Goal: Task Accomplishment & Management: Manage account settings

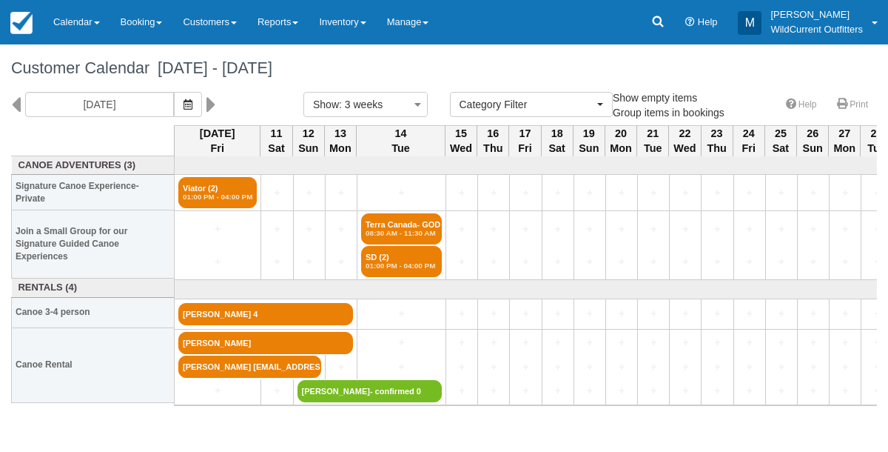
select select
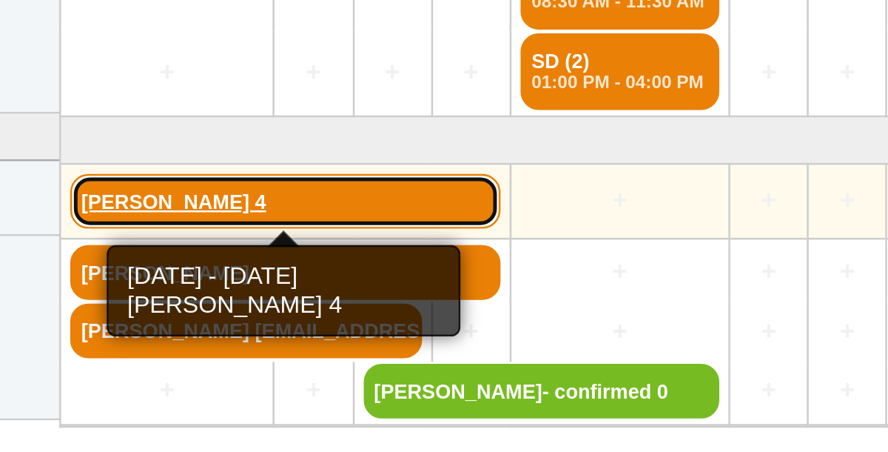
click at [232, 314] on link "John Sadler 4" at bounding box center [265, 314] width 175 height 22
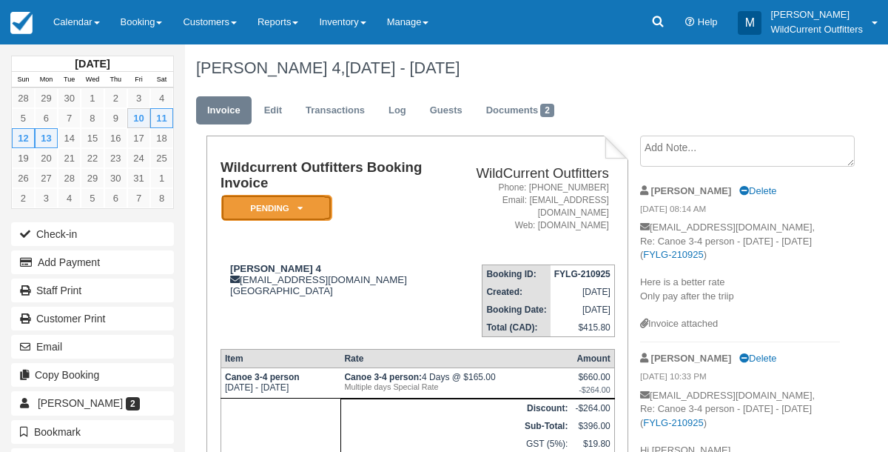
click at [299, 201] on em "Pending" at bounding box center [276, 208] width 111 height 26
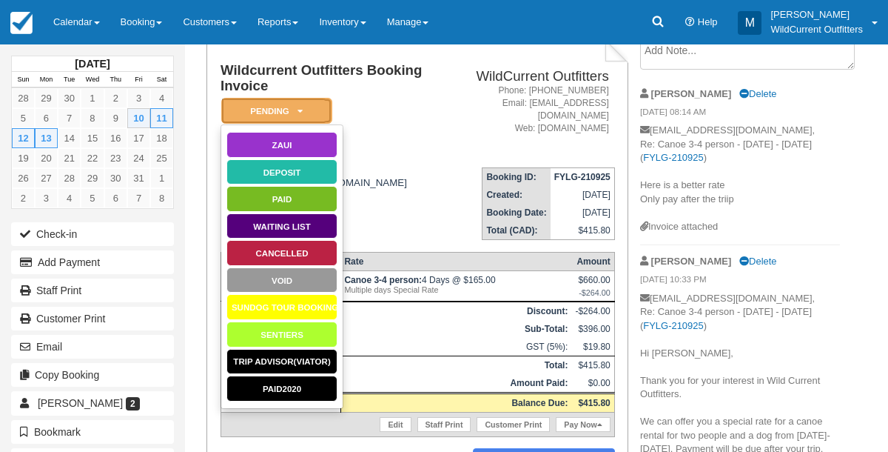
scroll to position [89, 0]
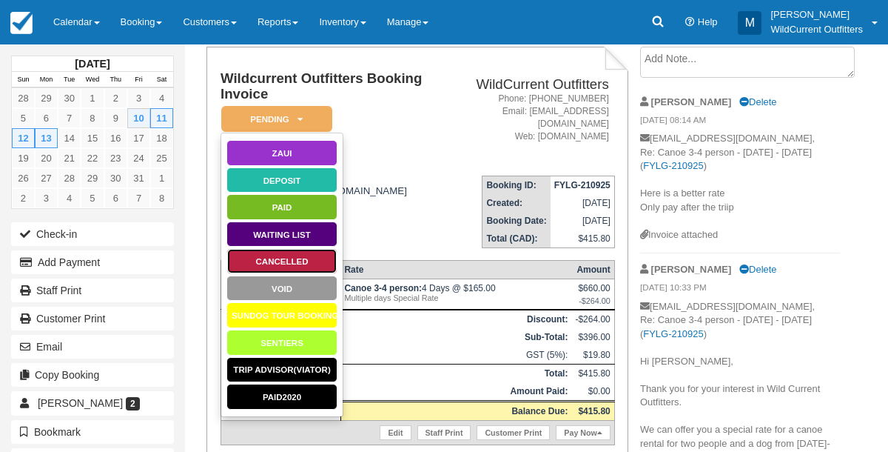
click at [268, 266] on link "Cancelled" at bounding box center [282, 261] width 111 height 26
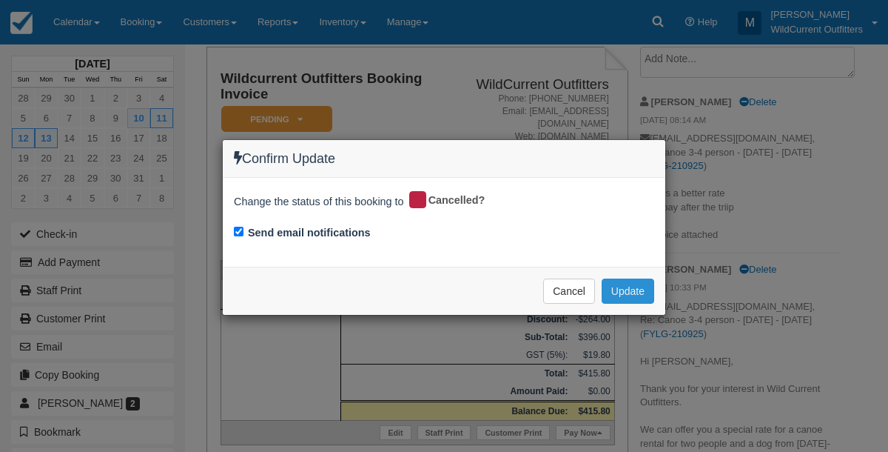
click at [622, 292] on button "Update" at bounding box center [628, 290] width 53 height 25
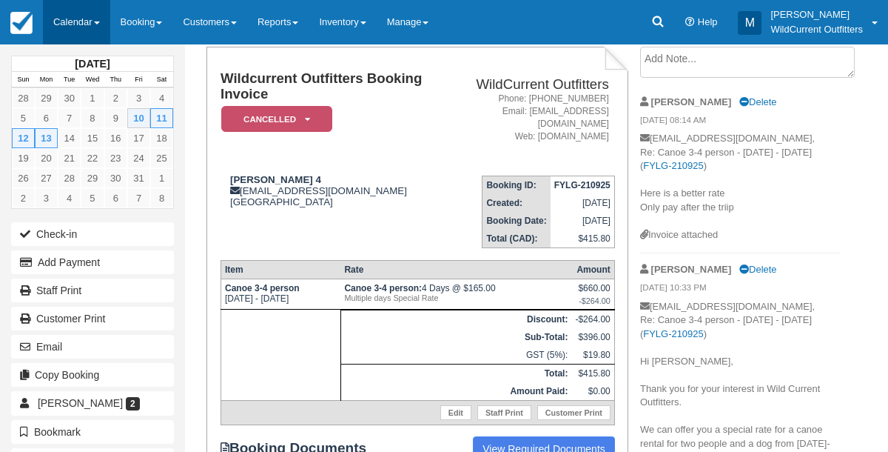
click at [56, 12] on link "Calendar" at bounding box center [76, 22] width 67 height 44
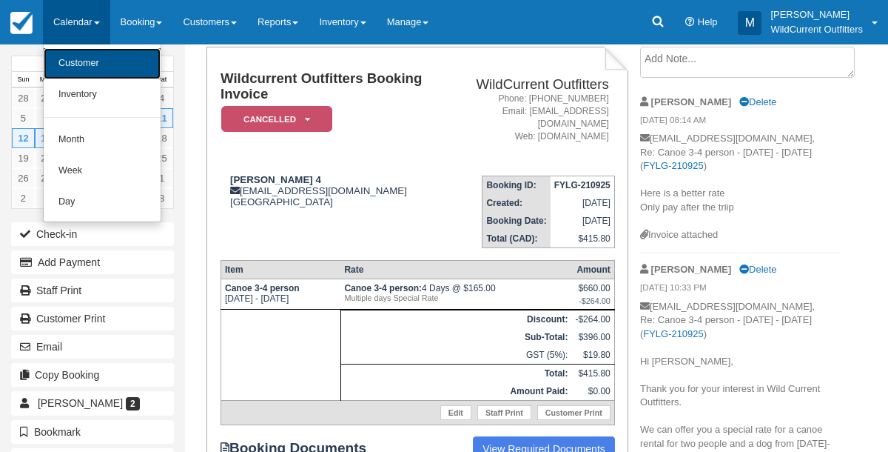
click at [70, 56] on link "Customer" at bounding box center [102, 63] width 117 height 31
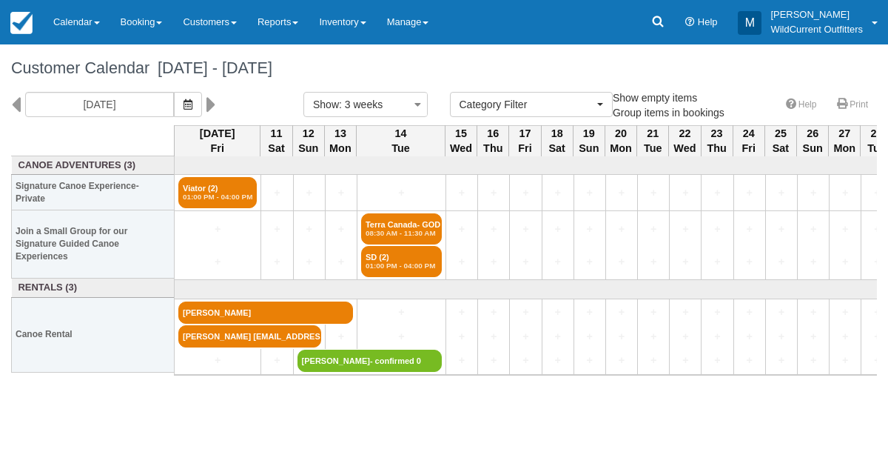
select select
click at [17, 98] on icon at bounding box center [16, 104] width 10 height 25
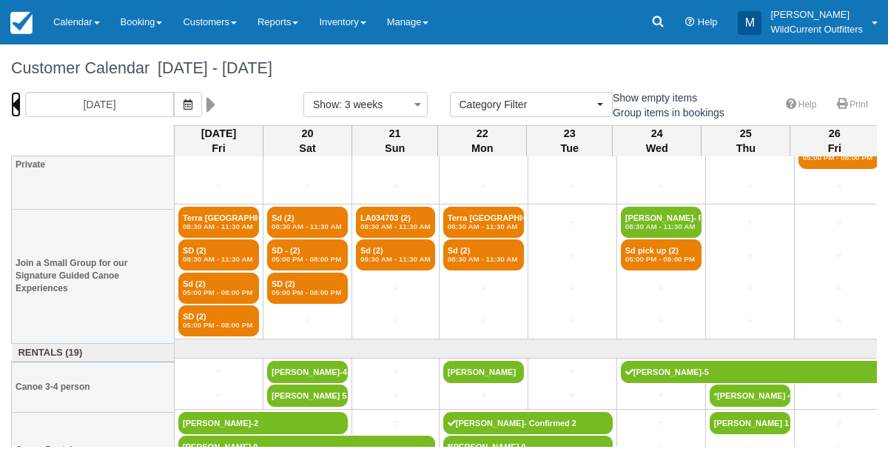
scroll to position [107, 0]
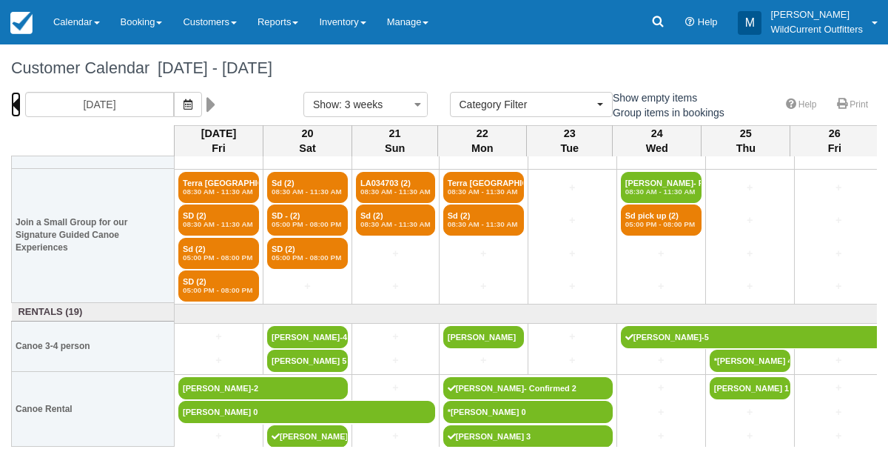
click at [17, 101] on icon at bounding box center [16, 104] width 10 height 25
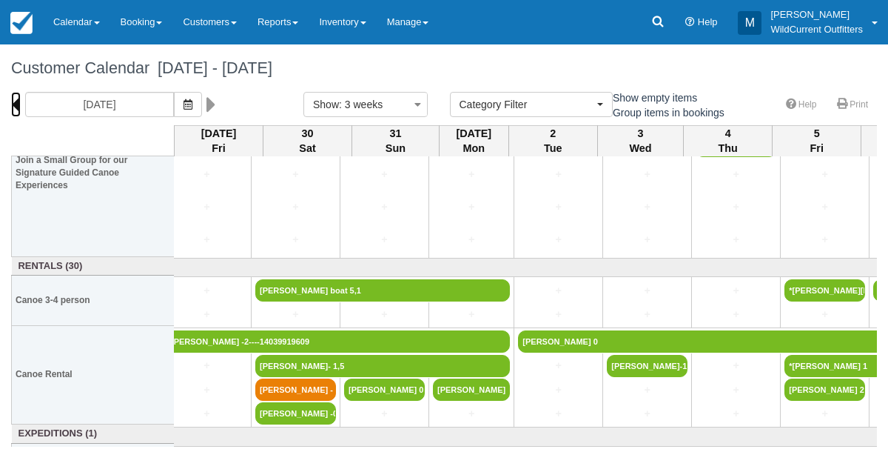
scroll to position [186, 0]
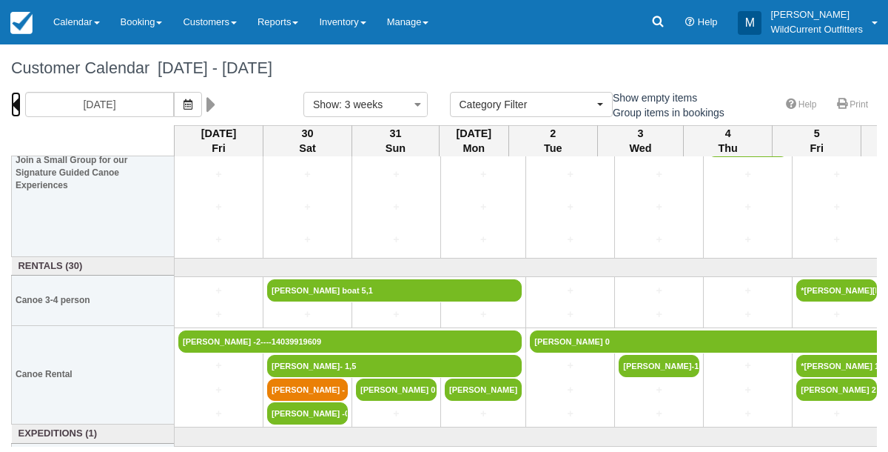
click at [17, 106] on icon at bounding box center [16, 104] width 10 height 25
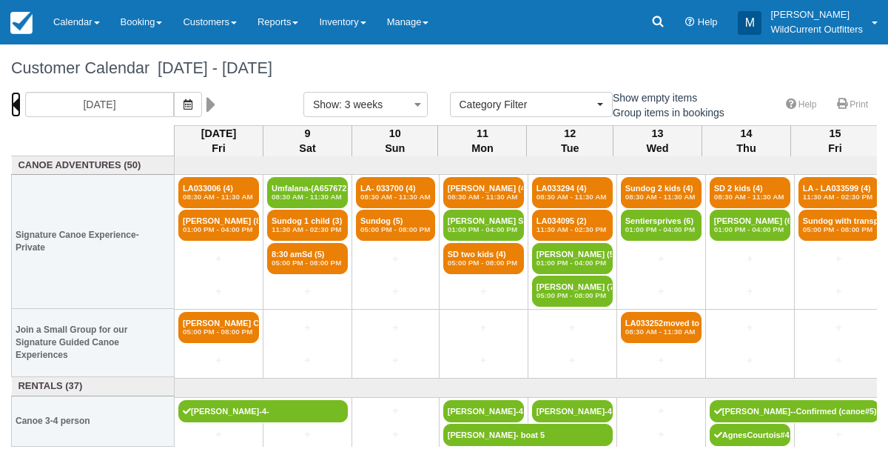
scroll to position [98, 0]
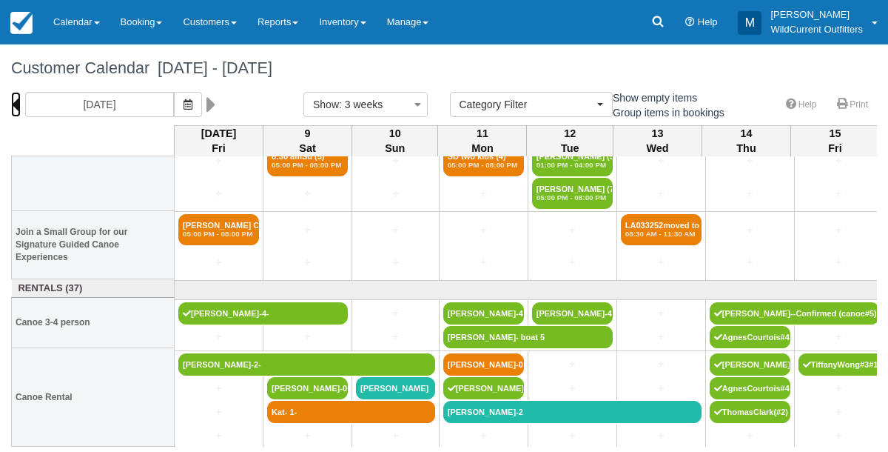
click at [16, 99] on icon at bounding box center [16, 104] width 10 height 25
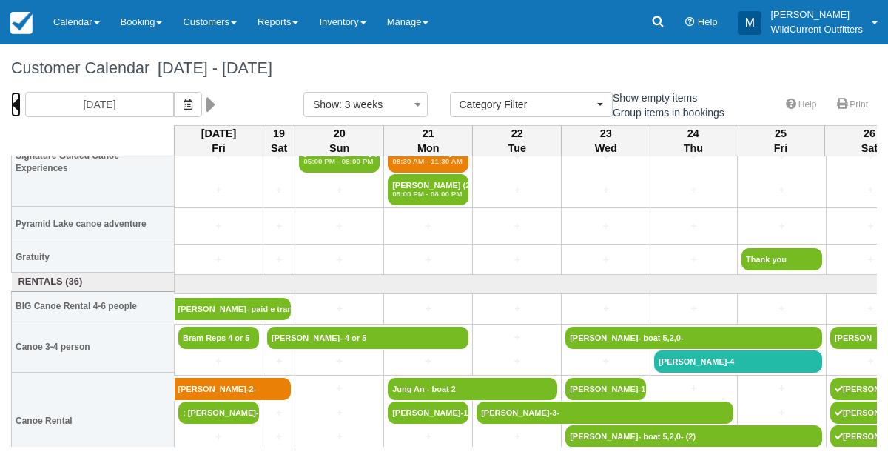
scroll to position [227, 0]
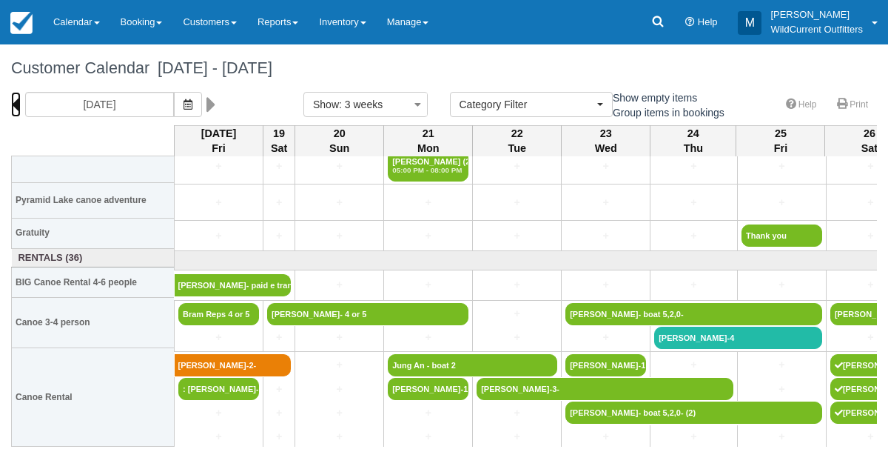
click at [17, 104] on icon at bounding box center [16, 104] width 10 height 25
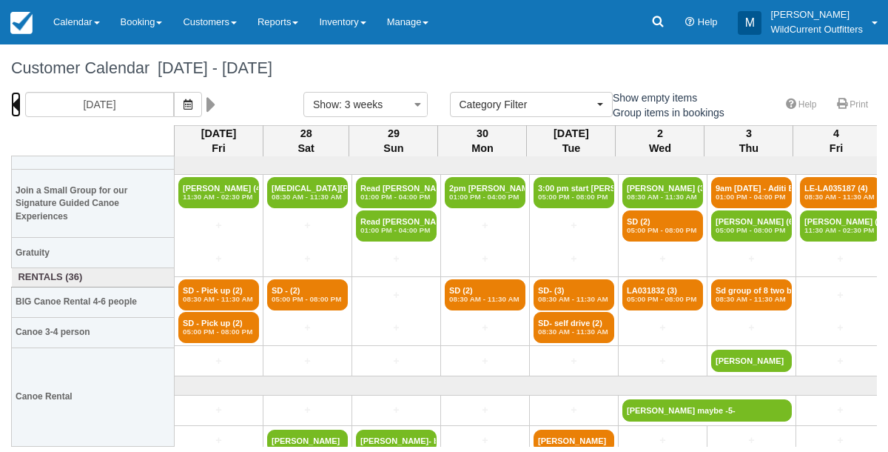
scroll to position [106, 0]
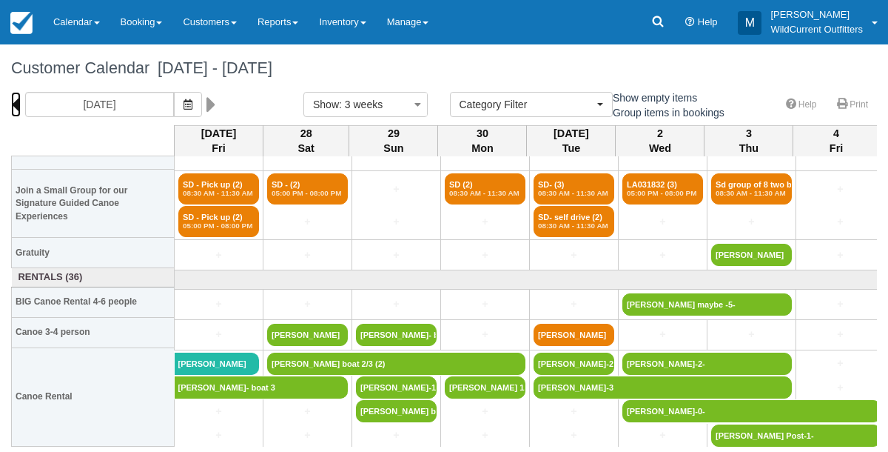
click at [18, 99] on icon at bounding box center [16, 104] width 10 height 25
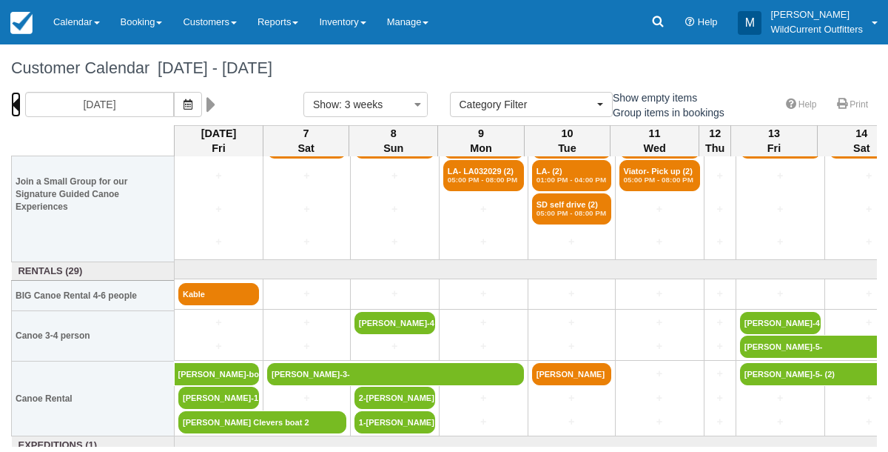
scroll to position [153, 0]
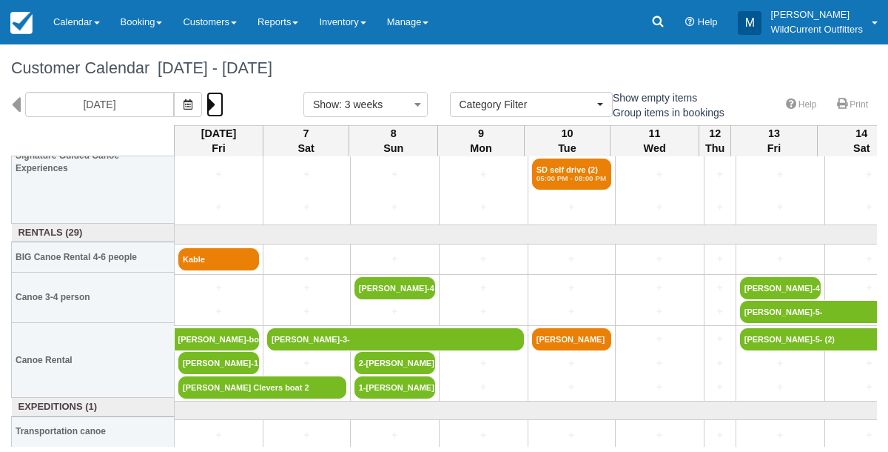
click at [216, 100] on icon at bounding box center [212, 104] width 10 height 25
type input "06/28/25"
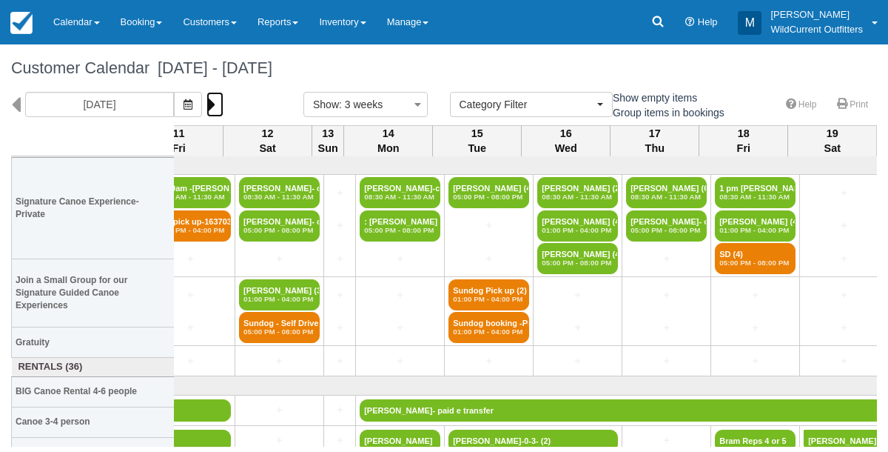
scroll to position [106, 1183]
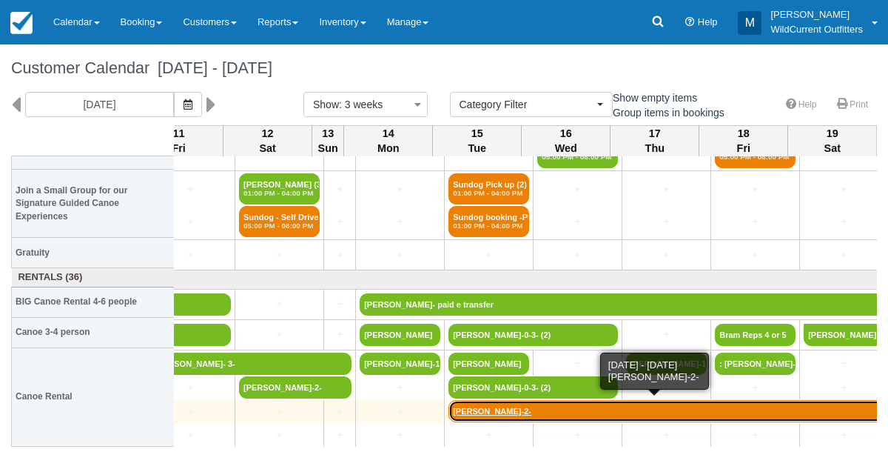
click at [527, 406] on link "Geoff Danks-2-" at bounding box center [667, 411] width 436 height 22
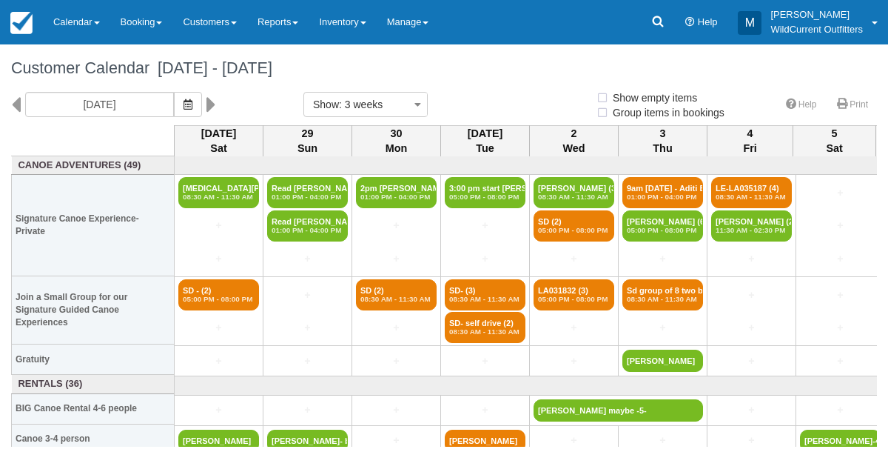
select select
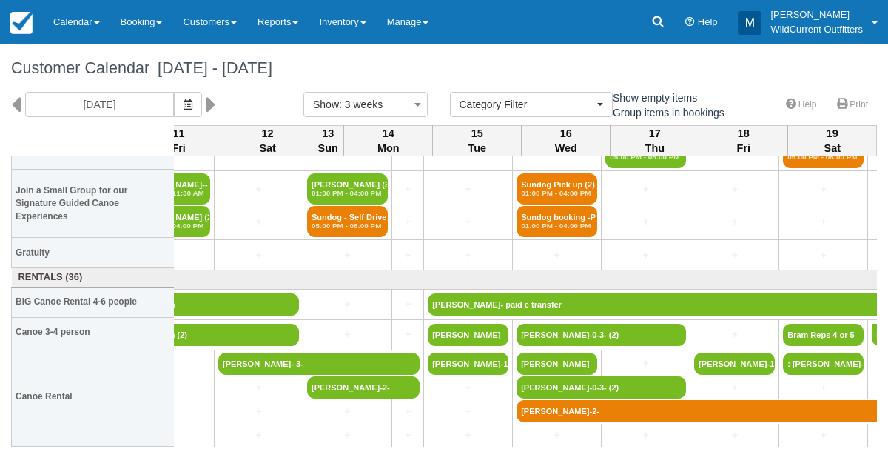
scroll to position [106, 1183]
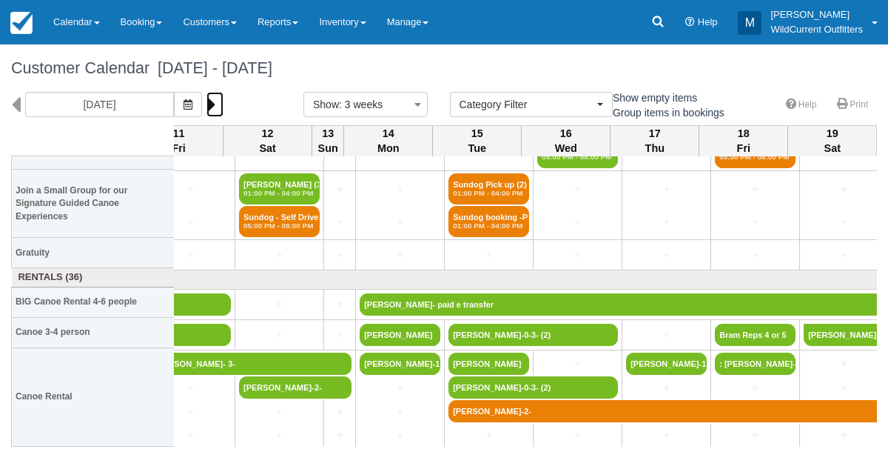
click at [216, 107] on icon at bounding box center [212, 104] width 10 height 25
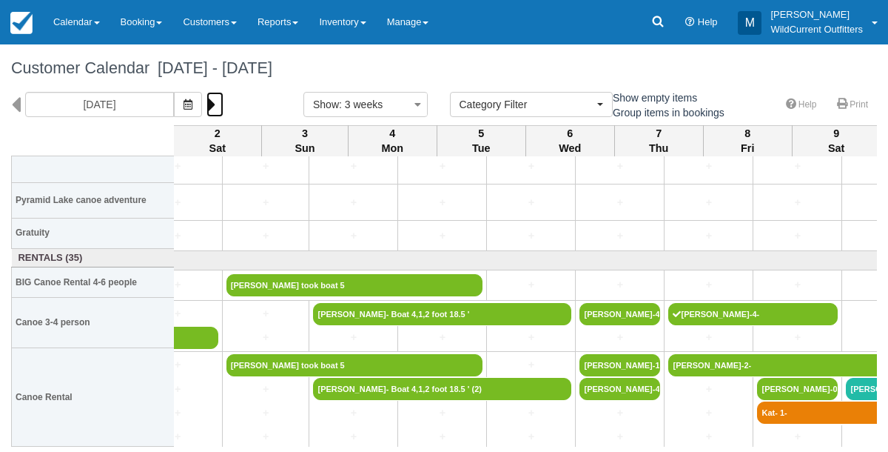
scroll to position [227, 1184]
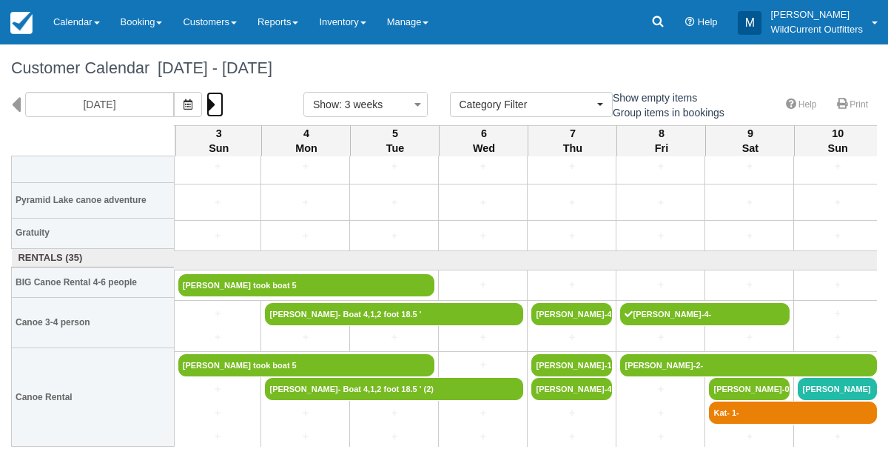
click at [216, 101] on icon at bounding box center [212, 104] width 10 height 25
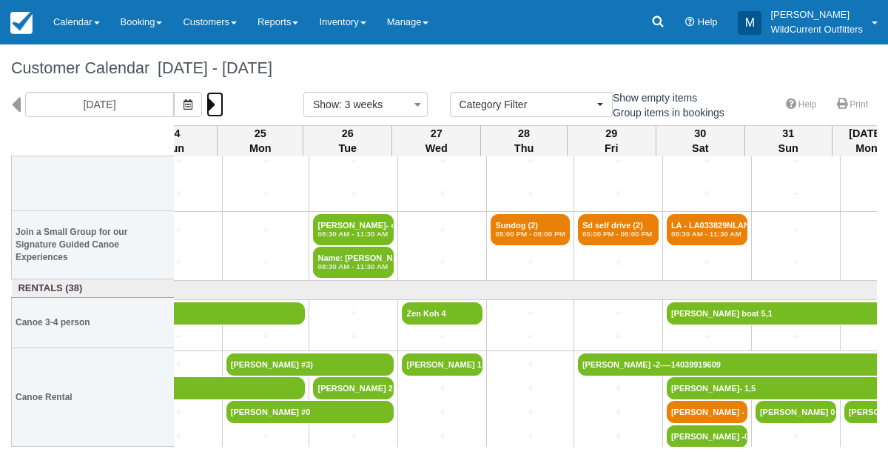
scroll to position [98, 1160]
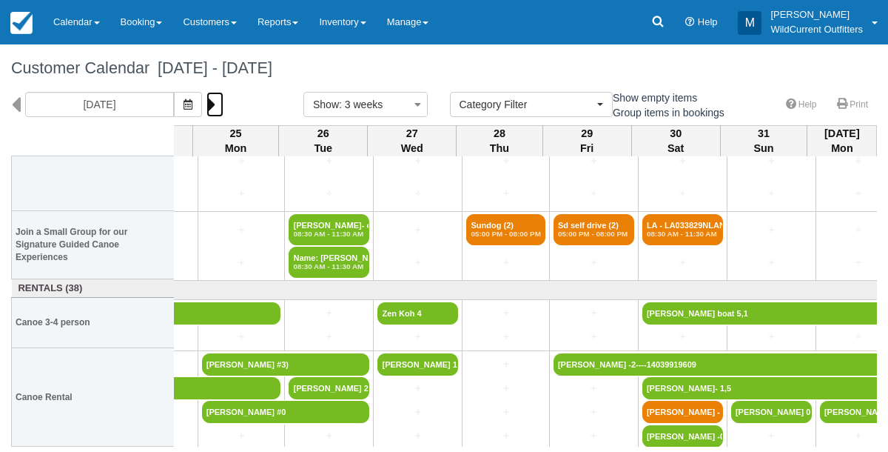
click at [216, 98] on icon at bounding box center [212, 104] width 10 height 25
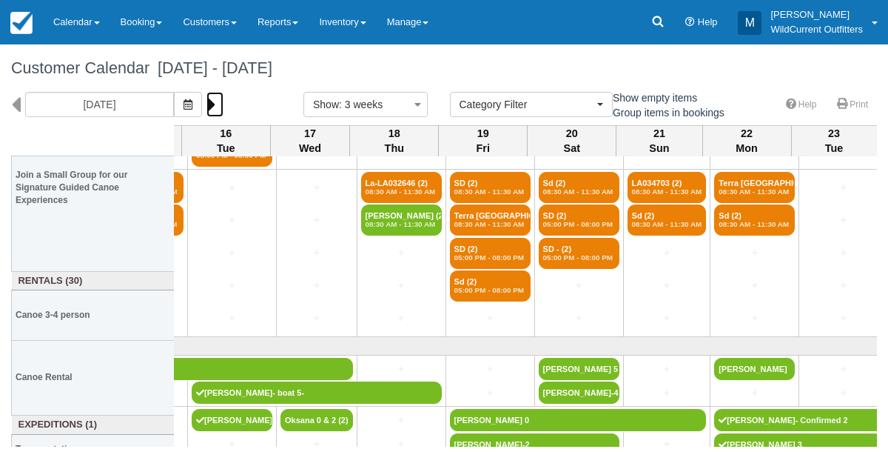
scroll to position [189, 1230]
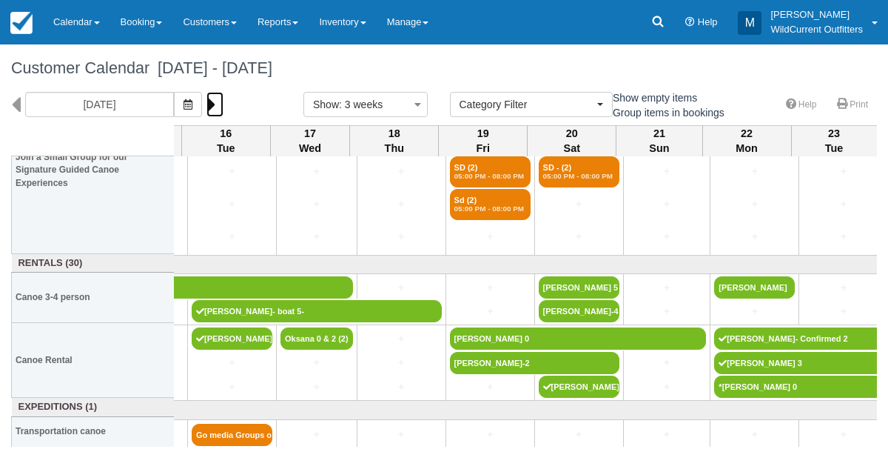
click at [216, 98] on icon at bounding box center [212, 104] width 10 height 25
type input "09/24/25"
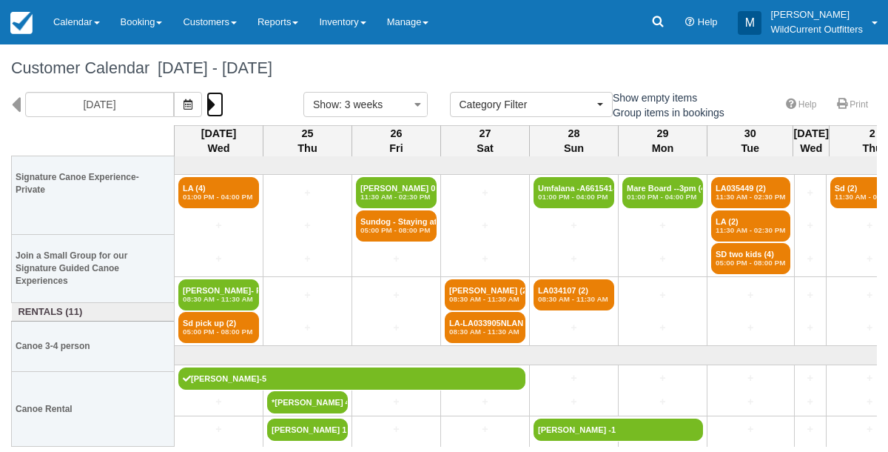
scroll to position [41, 0]
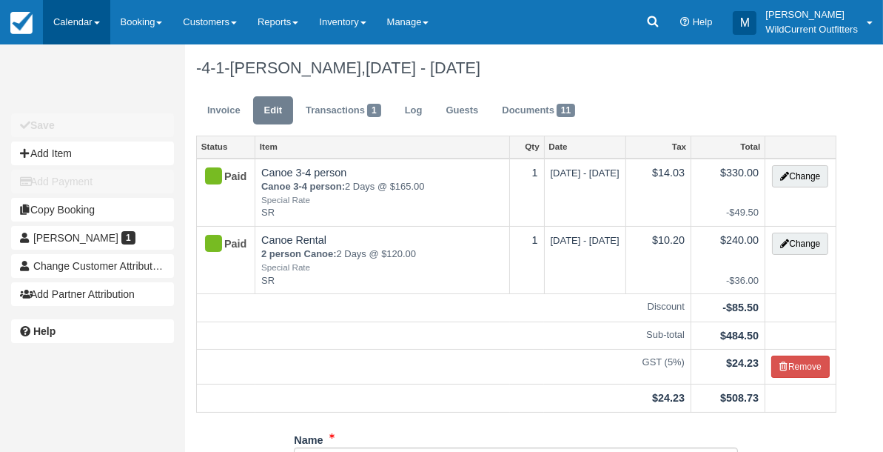
click at [67, 19] on link "Calendar" at bounding box center [76, 22] width 67 height 44
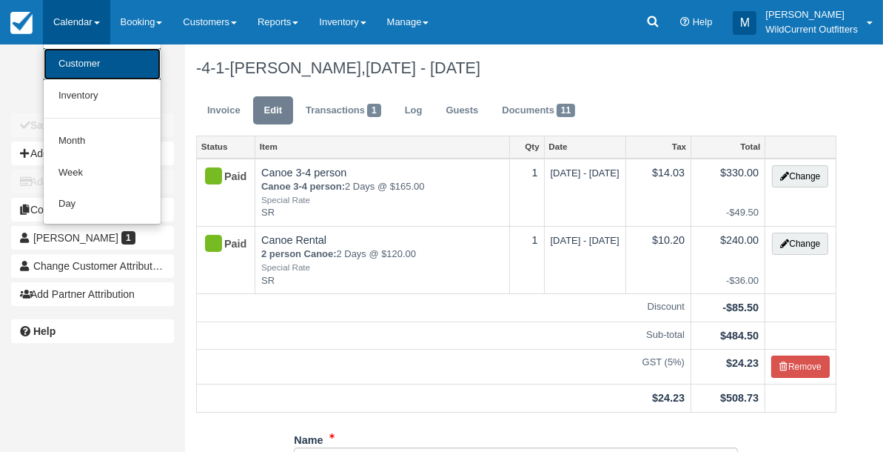
click at [79, 61] on link "Customer" at bounding box center [102, 64] width 117 height 32
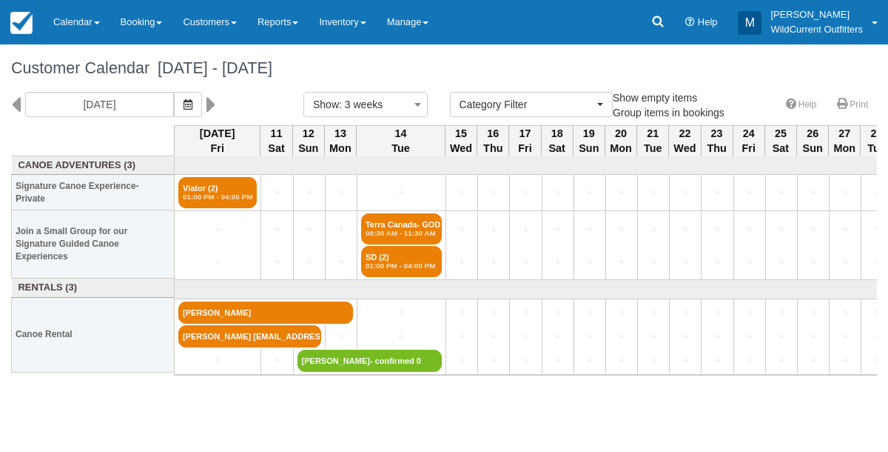
select select
click at [192, 98] on span "button" at bounding box center [188, 104] width 9 height 12
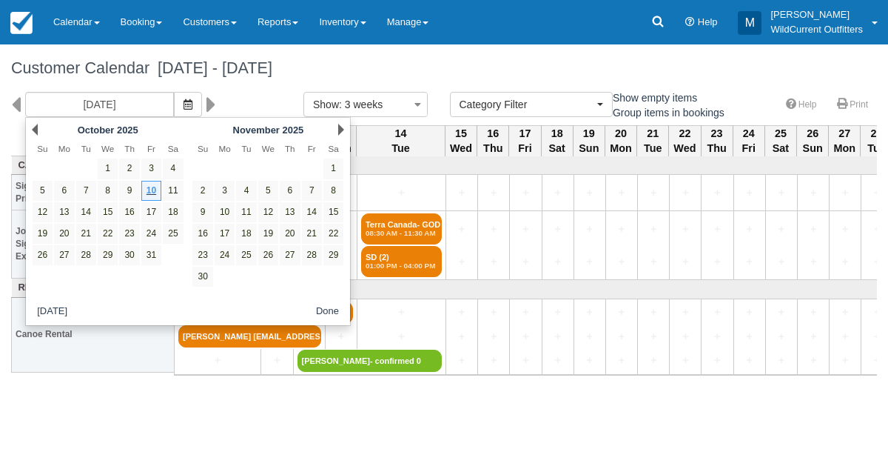
click at [338, 127] on div "Next [DATE]" at bounding box center [268, 129] width 161 height 21
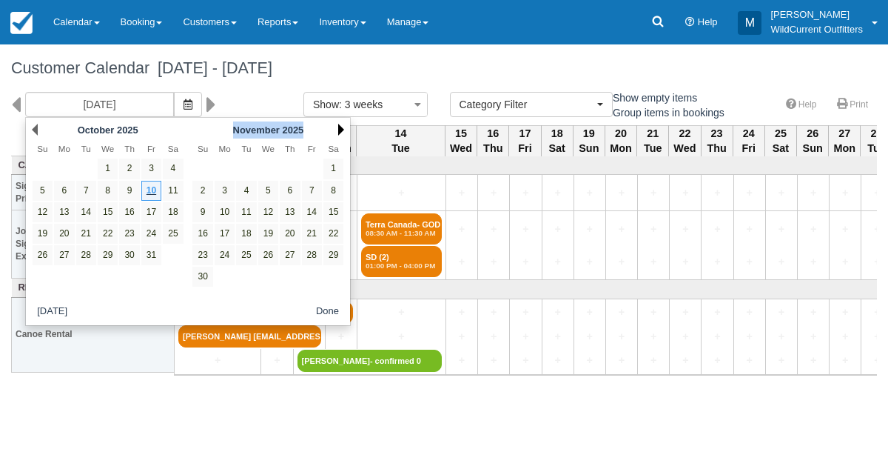
click at [341, 129] on link "Next" at bounding box center [341, 130] width 6 height 12
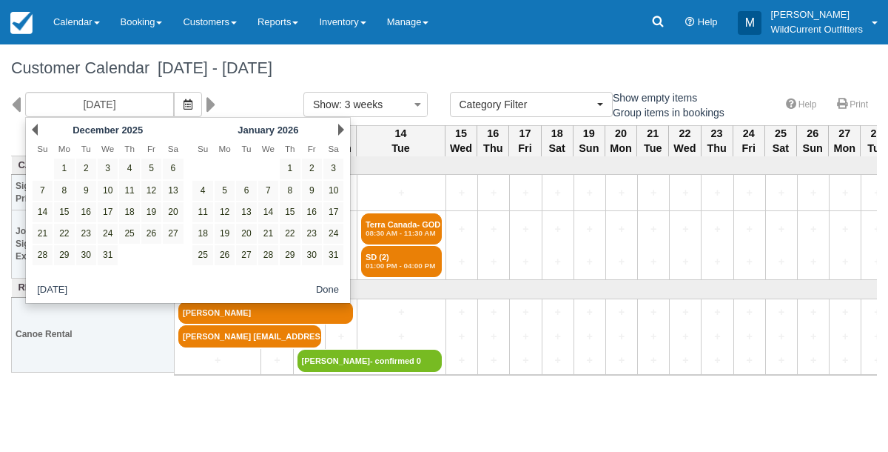
click at [341, 129] on link "Next" at bounding box center [341, 130] width 6 height 12
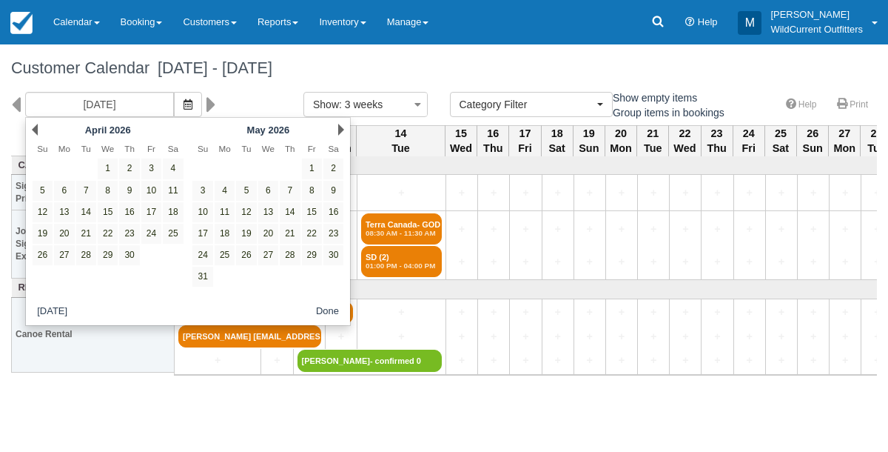
click at [341, 129] on link "Next" at bounding box center [341, 130] width 6 height 12
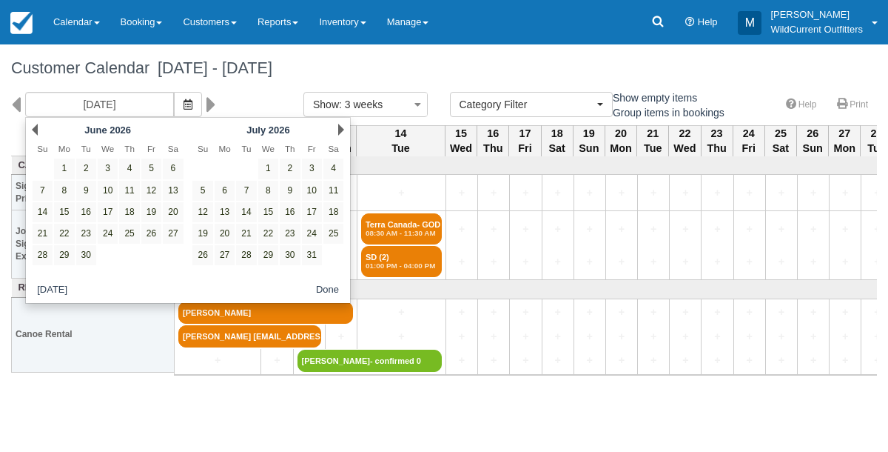
click at [341, 129] on link "Next" at bounding box center [341, 130] width 6 height 12
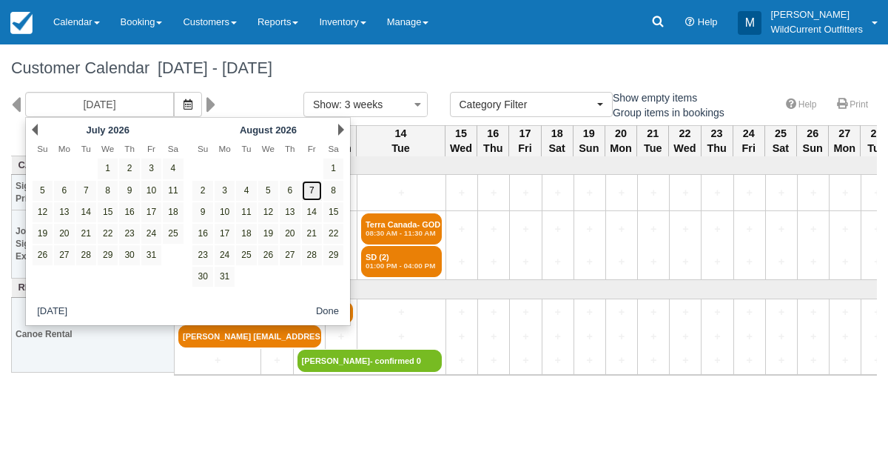
click at [314, 186] on link "7" at bounding box center [312, 191] width 20 height 20
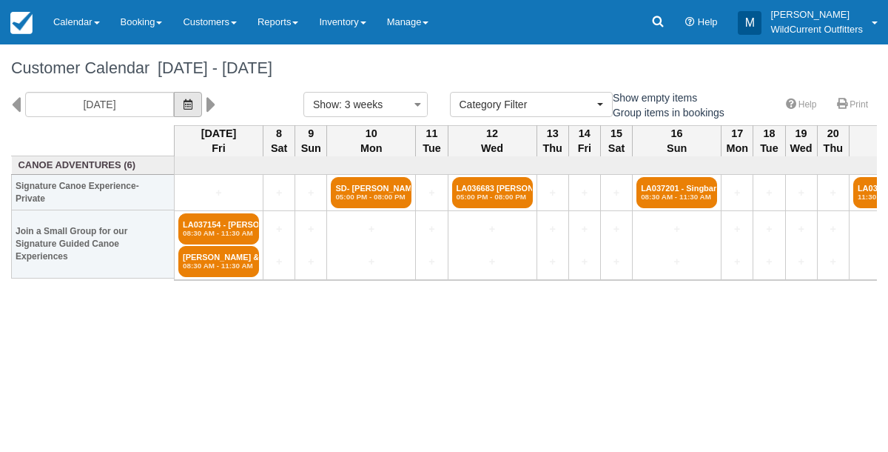
click at [192, 101] on icon "button" at bounding box center [188, 104] width 9 height 10
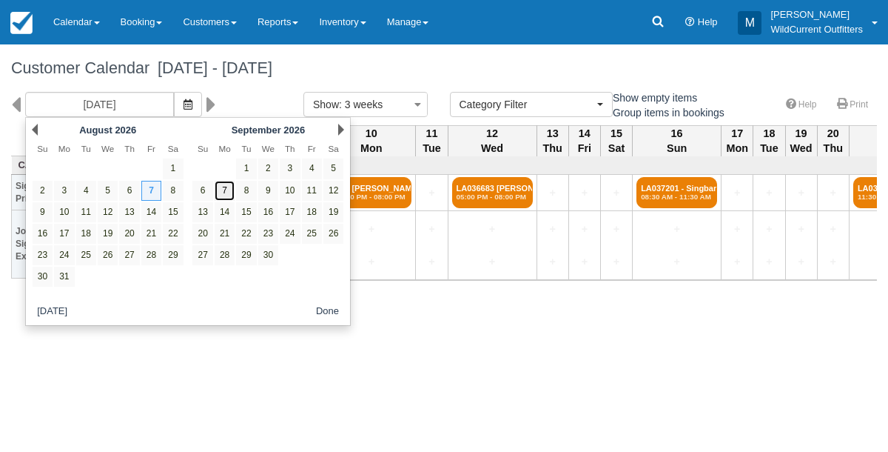
click at [223, 183] on link "7" at bounding box center [225, 191] width 20 height 20
type input "[DATE]"
